Goal: Task Accomplishment & Management: Use online tool/utility

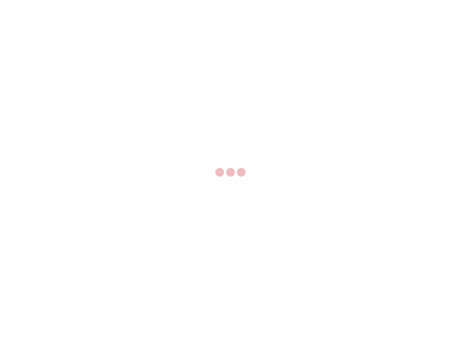
select select "US"
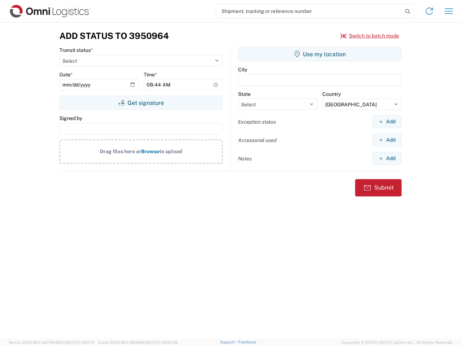
click at [309, 11] on input "search" at bounding box center [309, 11] width 187 height 14
click at [408, 12] on icon at bounding box center [408, 11] width 10 height 10
click at [429, 11] on icon at bounding box center [429, 11] width 12 height 12
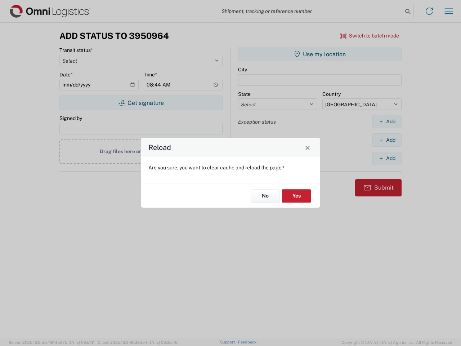
click at [449, 11] on div "Reload Are you sure, you want to clear cache and reload the page? No Yes" at bounding box center [230, 173] width 461 height 346
click at [370, 36] on div "Reload Are you sure, you want to clear cache and reload the page? No Yes" at bounding box center [230, 173] width 461 height 346
click at [141, 103] on div "Reload Are you sure, you want to clear cache and reload the page? No Yes" at bounding box center [230, 173] width 461 height 346
click at [320, 54] on div "Reload Are you sure, you want to clear cache and reload the page? No Yes" at bounding box center [230, 173] width 461 height 346
click at [387, 121] on div "Reload Are you sure, you want to clear cache and reload the page? No Yes" at bounding box center [230, 173] width 461 height 346
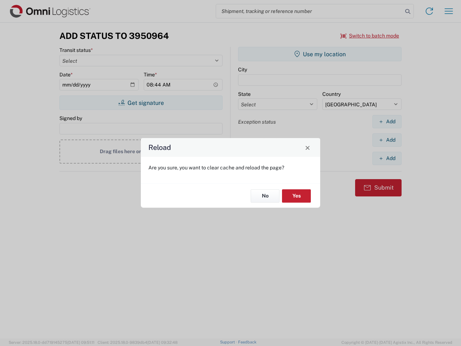
click at [387, 140] on div "Reload Are you sure, you want to clear cache and reload the page? No Yes" at bounding box center [230, 173] width 461 height 346
click at [387, 158] on div "Reload Are you sure, you want to clear cache and reload the page? No Yes" at bounding box center [230, 173] width 461 height 346
